Goal: Transaction & Acquisition: Download file/media

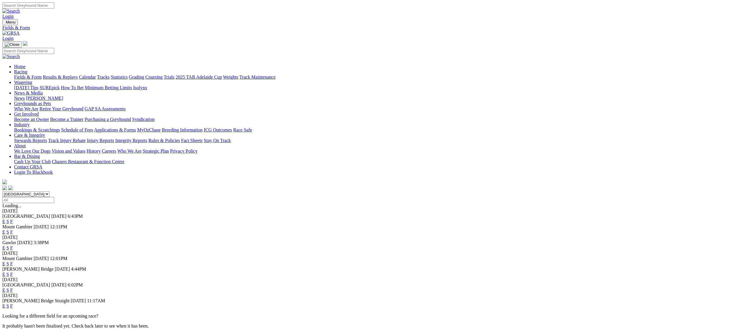
click at [50, 191] on select "[GEOGRAPHIC_DATA] [GEOGRAPHIC_DATA] [GEOGRAPHIC_DATA] [GEOGRAPHIC_DATA] [GEOGRA…" at bounding box center [25, 194] width 47 height 6
select select "QLD"
click at [50, 191] on select "[GEOGRAPHIC_DATA] [GEOGRAPHIC_DATA] [GEOGRAPHIC_DATA] [GEOGRAPHIC_DATA] [GEOGRA…" at bounding box center [25, 194] width 47 height 6
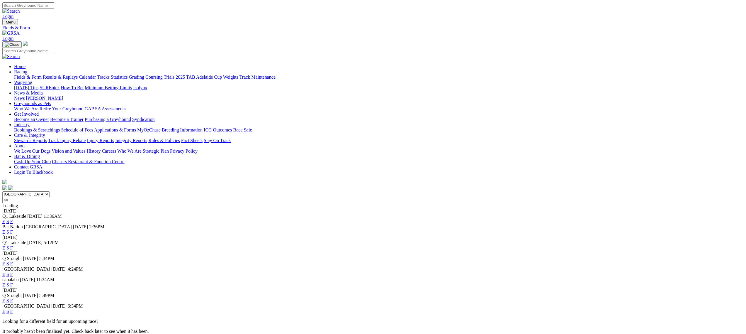
click at [13, 245] on link "F" at bounding box center [11, 247] width 3 height 5
drag, startPoint x: 453, startPoint y: 225, endPoint x: 455, endPoint y: 214, distance: 11.0
click at [13, 272] on link "F" at bounding box center [11, 274] width 3 height 5
click at [13, 298] on link "F" at bounding box center [11, 300] width 3 height 5
click at [13, 309] on link "F" at bounding box center [11, 311] width 3 height 5
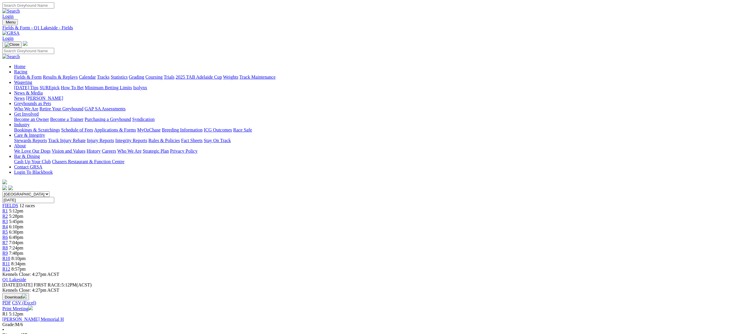
scroll to position [54, 0]
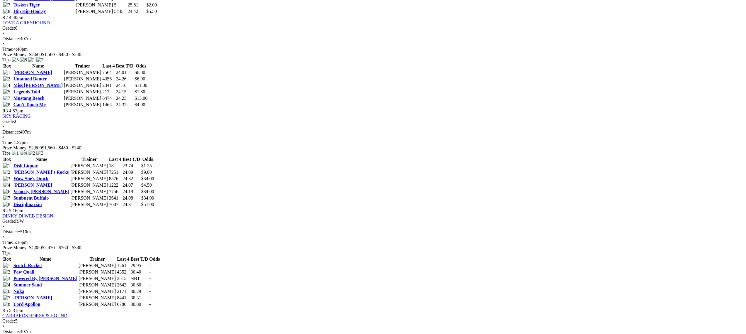
scroll to position [335, 0]
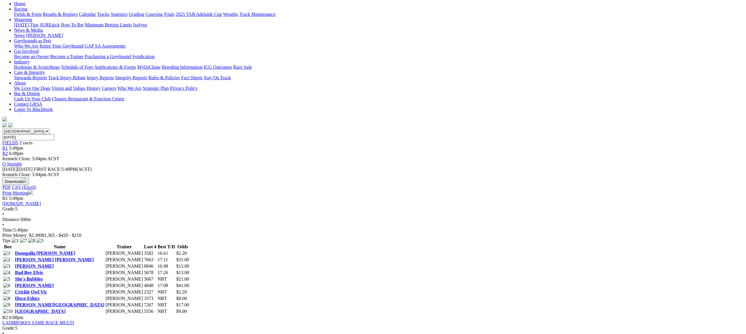
scroll to position [34, 0]
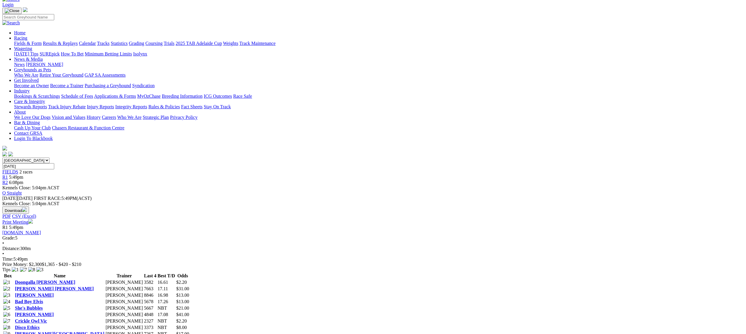
click at [27, 207] on img "button" at bounding box center [24, 209] width 5 height 5
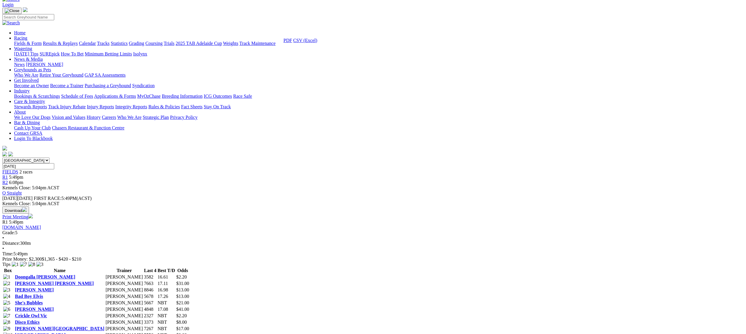
click at [317, 43] on link "CSV (Excel)" at bounding box center [305, 40] width 24 height 5
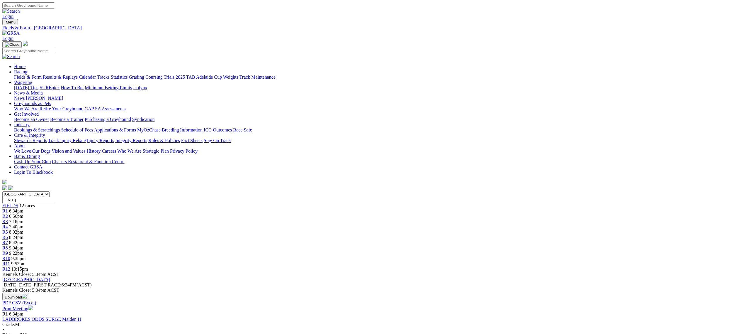
click at [27, 294] on img "button" at bounding box center [24, 296] width 5 height 5
click at [317, 77] on link "CSV (Excel)" at bounding box center [305, 74] width 24 height 5
